Goal: Obtain resource: Download file/media

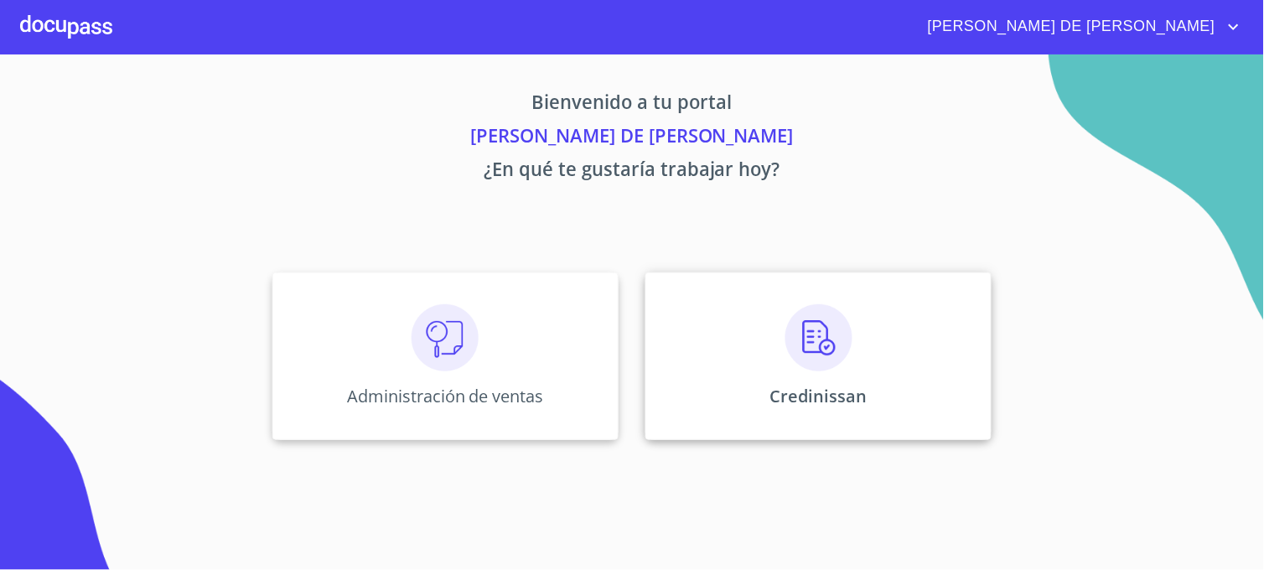
click at [677, 360] on div "Credinissan" at bounding box center [818, 356] width 346 height 168
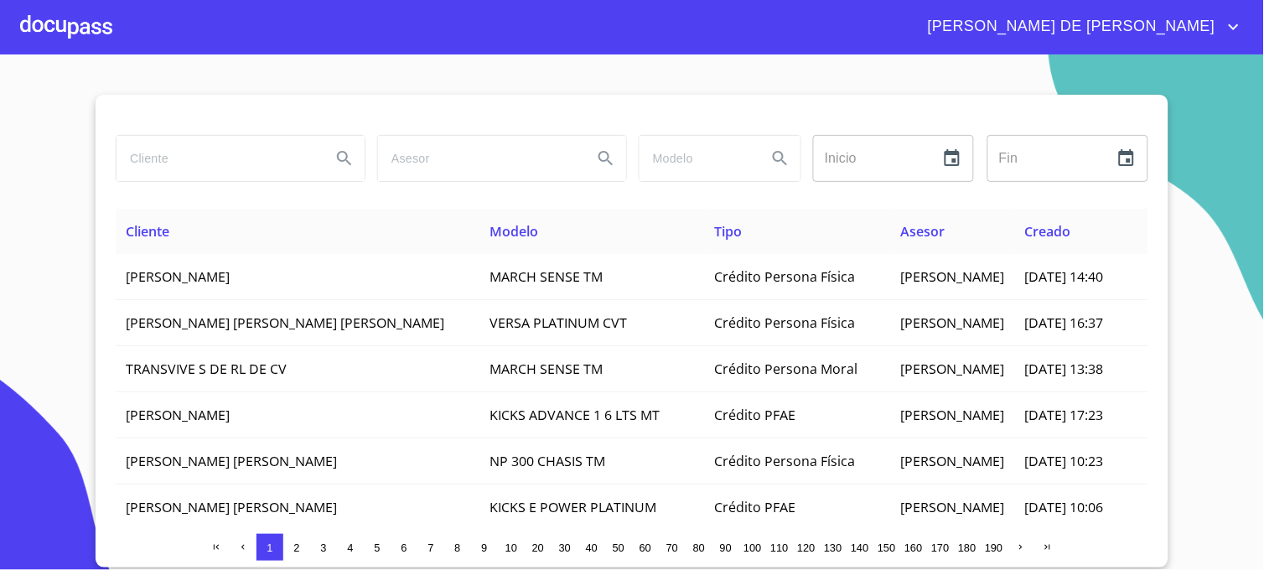
click at [200, 164] on input "search" at bounding box center [217, 158] width 201 height 45
click at [188, 166] on input "[PERSON_NAME] ORDOÑO" at bounding box center [217, 158] width 201 height 45
type input "GUENDULAIN ORDOÑO"
click at [348, 158] on icon "Search" at bounding box center [344, 158] width 20 height 20
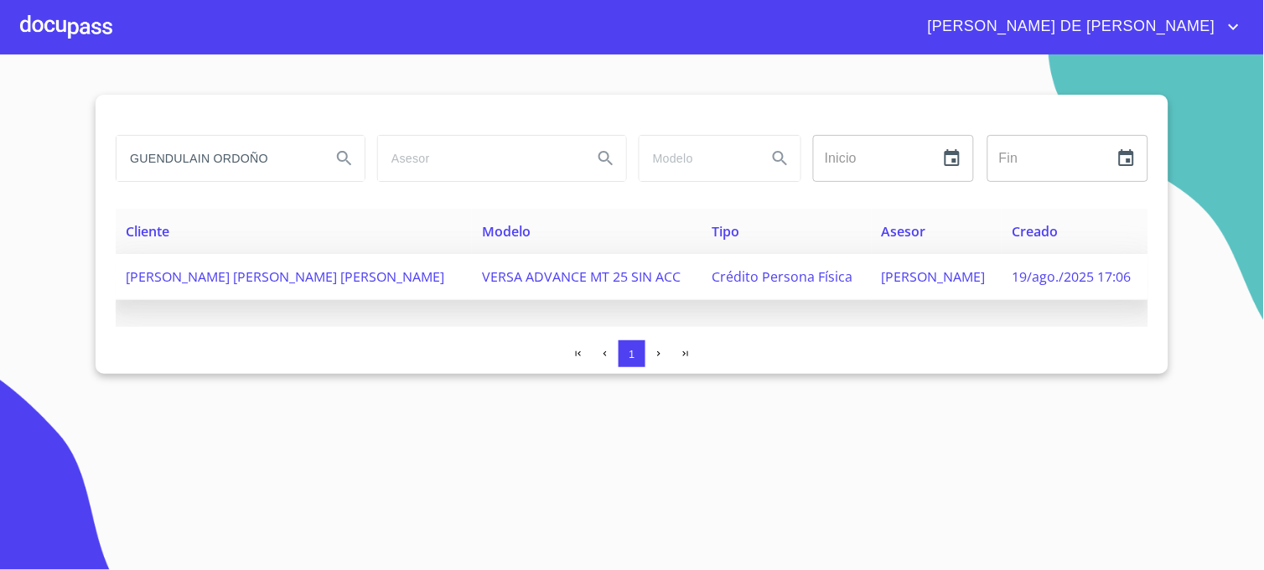
click at [882, 279] on span "[PERSON_NAME]" at bounding box center [934, 276] width 104 height 18
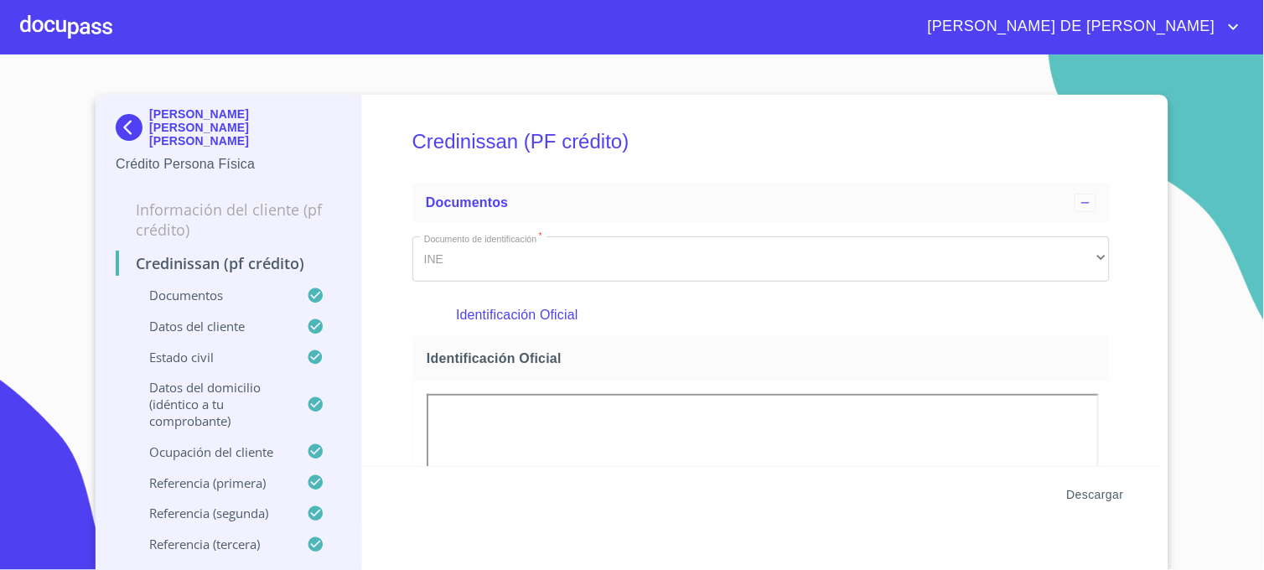
click at [1085, 498] on span "Descargar" at bounding box center [1095, 495] width 57 height 21
